Goal: Transaction & Acquisition: Purchase product/service

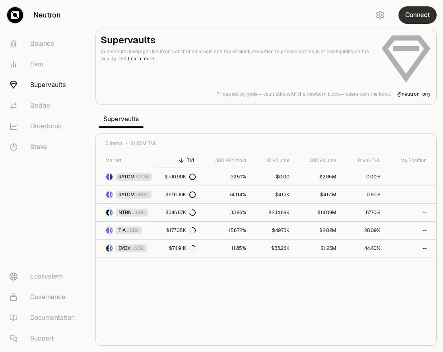
click at [412, 17] on button "Connect" at bounding box center [417, 14] width 38 height 17
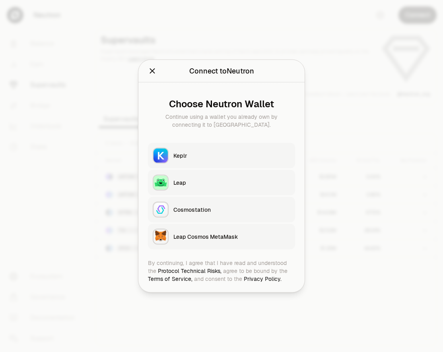
click at [193, 148] on button "Keplr" at bounding box center [221, 155] width 147 height 25
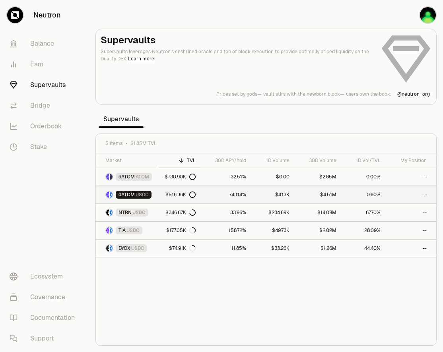
click at [132, 197] on span "dATOM" at bounding box center [126, 195] width 16 height 6
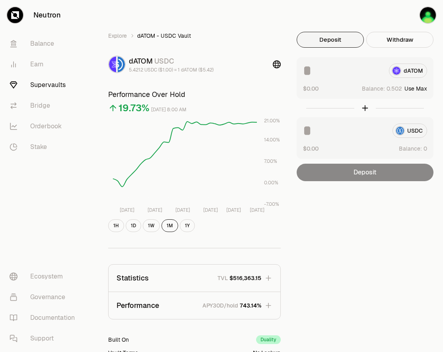
click at [413, 88] on button "Use Max" at bounding box center [415, 89] width 23 height 8
type input "********"
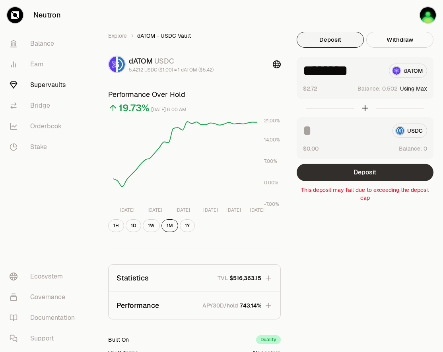
click at [353, 178] on button "Deposit" at bounding box center [365, 172] width 137 height 17
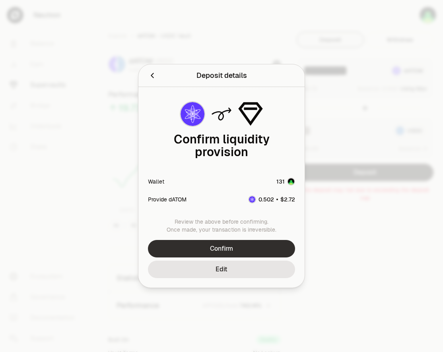
click at [225, 244] on button "Confirm" at bounding box center [221, 248] width 147 height 17
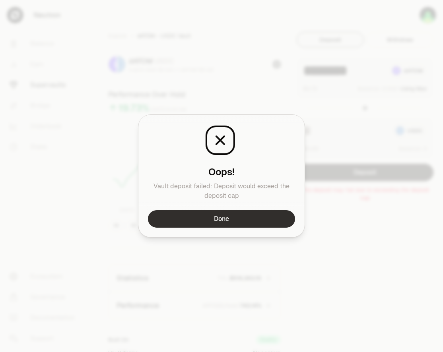
click at [236, 214] on button "Done" at bounding box center [221, 218] width 147 height 17
